Goal: Task Accomplishment & Management: Manage account settings

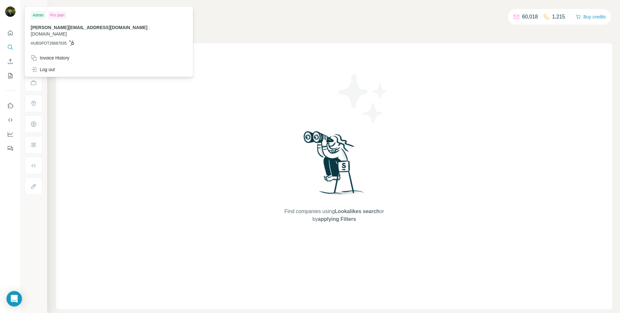
click at [13, 10] on img at bounding box center [10, 11] width 10 height 10
click at [62, 55] on div "Invoice History" at bounding box center [50, 58] width 39 height 6
drag, startPoint x: 107, startPoint y: 294, endPoint x: 108, endPoint y: 289, distance: 5.3
click at [107, 294] on span "Close" at bounding box center [106, 293] width 12 height 6
click at [11, 14] on img at bounding box center [10, 11] width 10 height 10
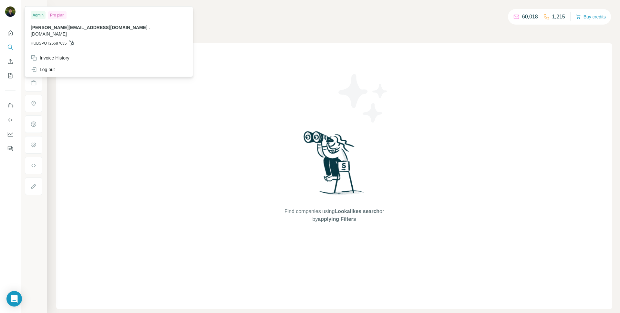
click at [39, 14] on div "Admin" at bounding box center [38, 15] width 15 height 8
click at [64, 16] on div "Pro plan" at bounding box center [57, 15] width 18 height 8
drag, startPoint x: 54, startPoint y: 15, endPoint x: 70, endPoint y: 21, distance: 17.4
click at [57, 15] on div "Pro plan" at bounding box center [57, 15] width 18 height 8
click at [66, 27] on span "[PERSON_NAME][EMAIL_ADDRESS][DOMAIN_NAME]" at bounding box center [89, 27] width 117 height 5
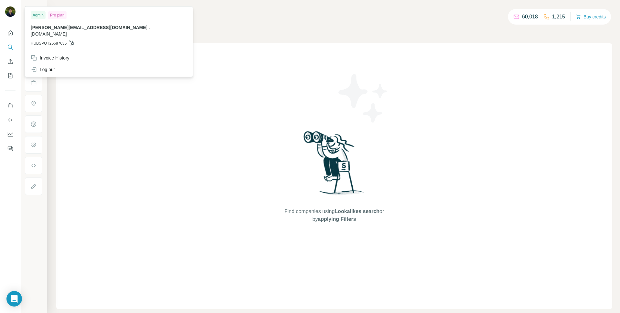
click at [444, 24] on div "Companies People" at bounding box center [334, 28] width 556 height 14
